Goal: Task Accomplishment & Management: Complete application form

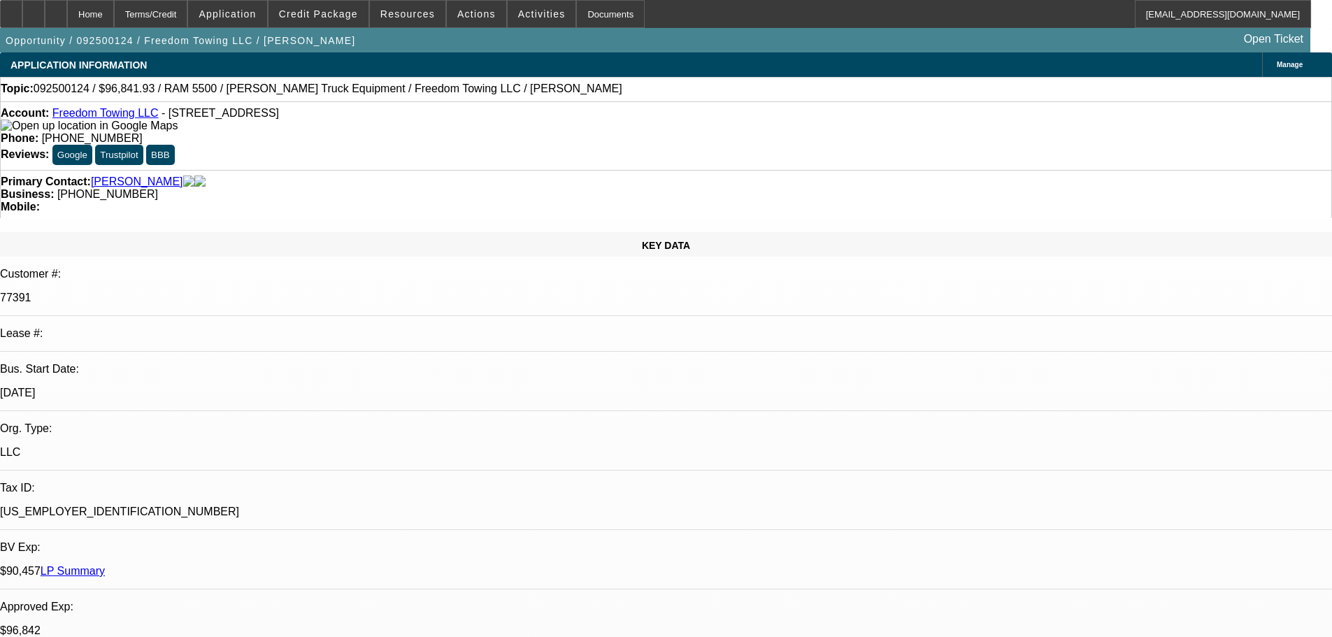
select select "0"
select select "2"
select select "0"
select select "6"
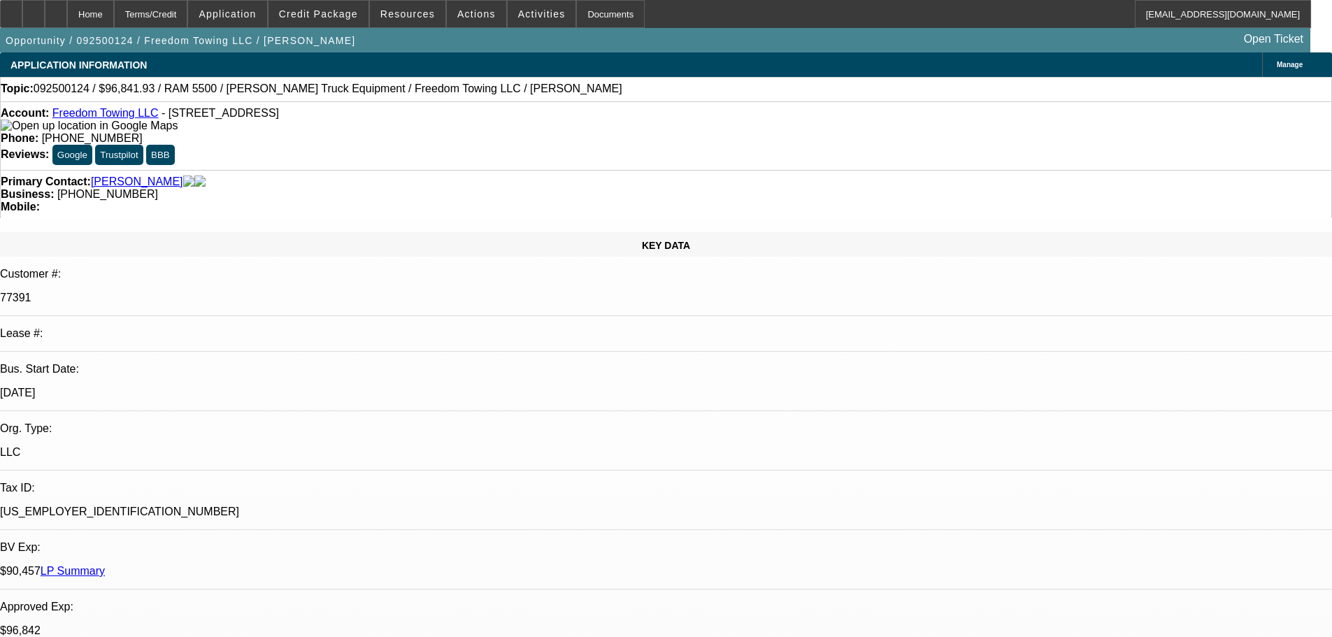
select select "0"
select select "2"
select select "0"
select select "6"
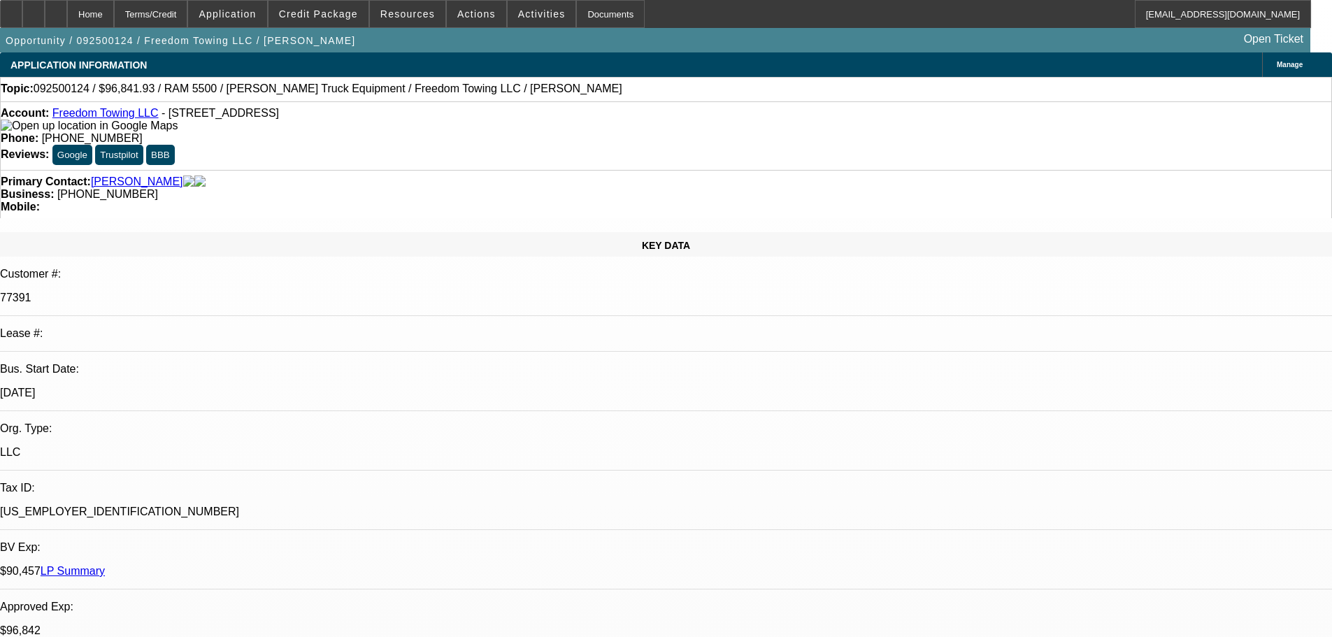
select select "0"
select select "2"
select select "0.1"
select select "4"
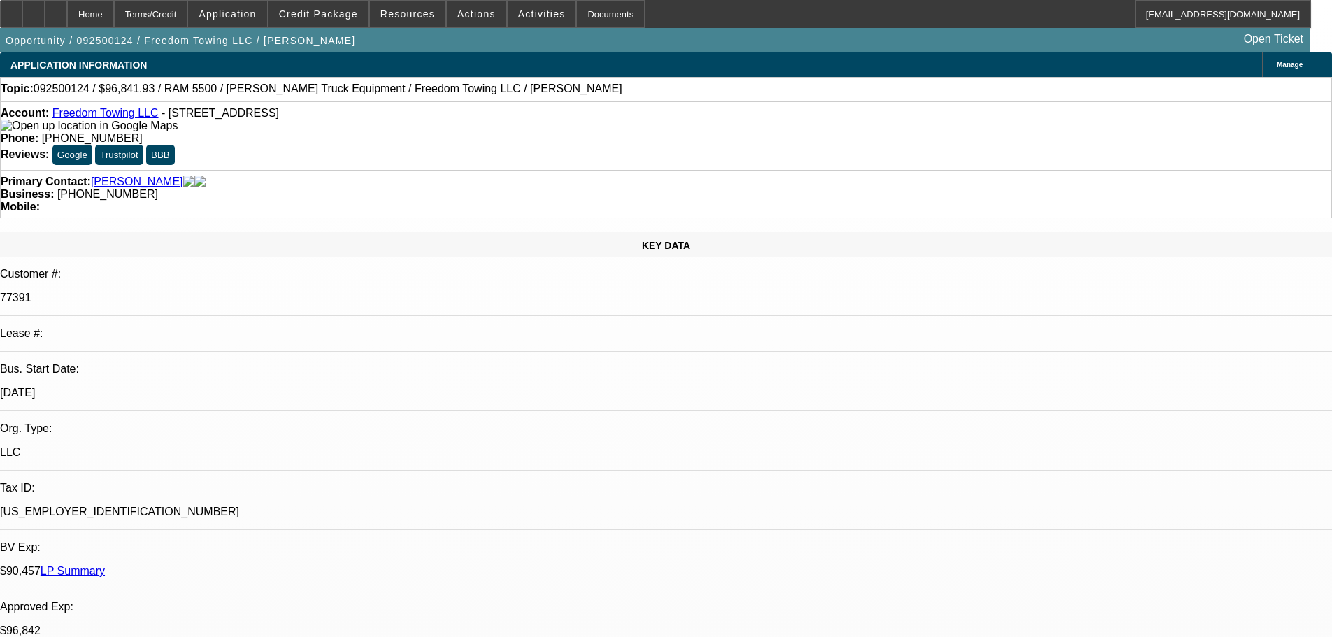
select select "0"
select select "2"
select select "0.1"
select select "4"
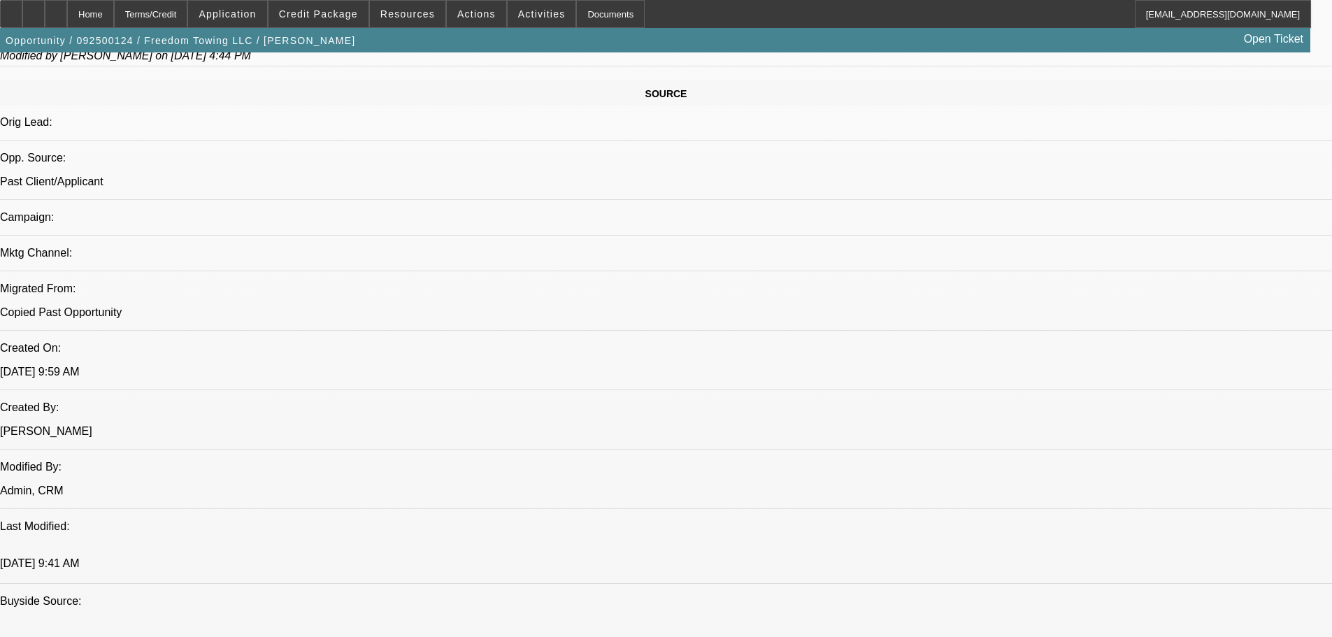
scroll to position [839, 0]
